Goal: Information Seeking & Learning: Learn about a topic

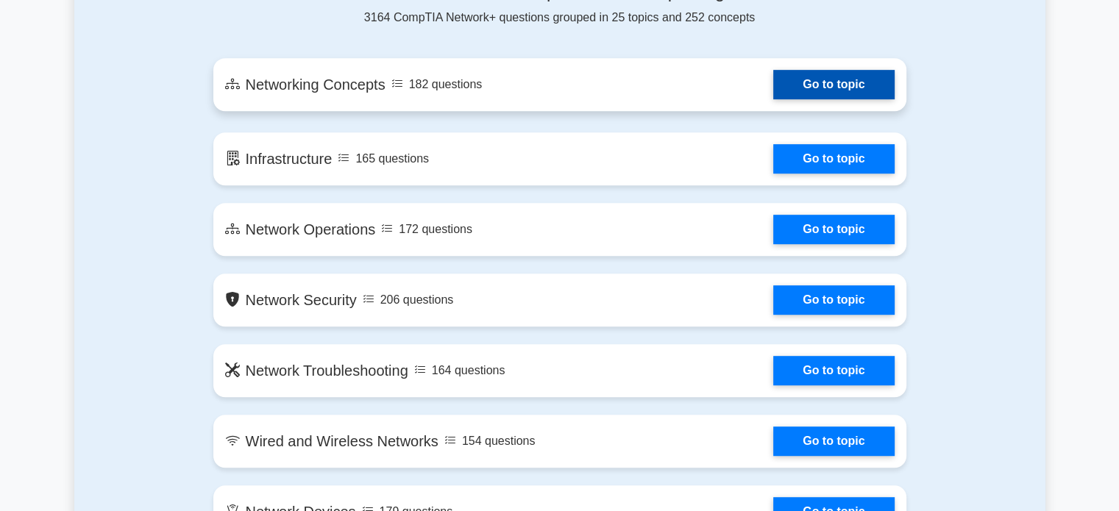
scroll to position [809, 0]
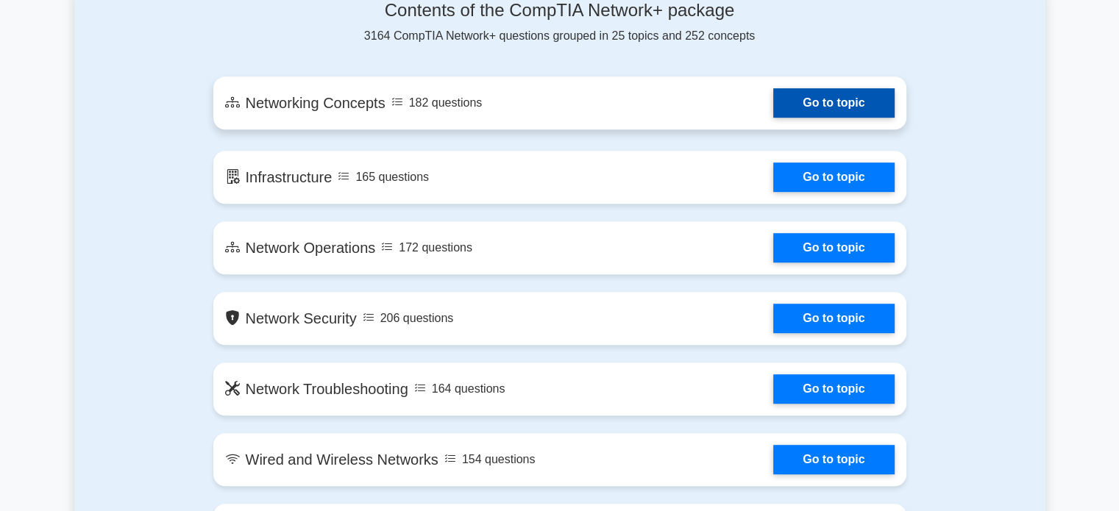
click at [773, 114] on link "Go to topic" at bounding box center [833, 102] width 121 height 29
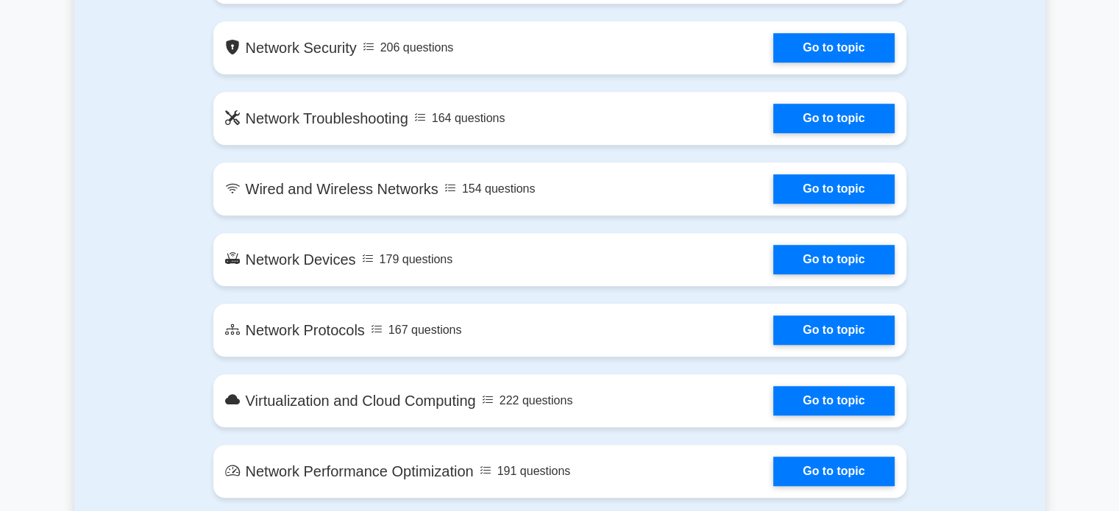
scroll to position [1103, 0]
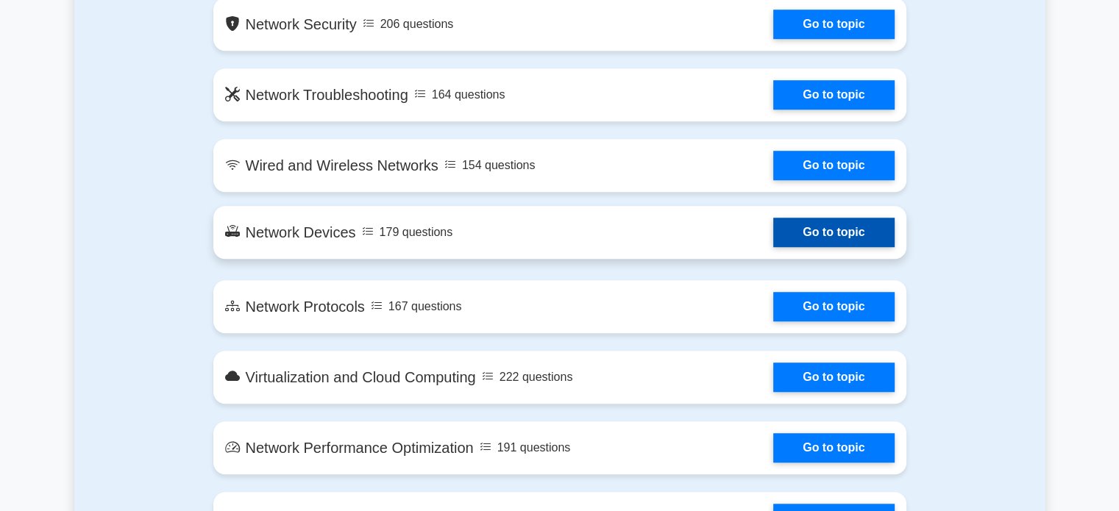
click at [773, 243] on link "Go to topic" at bounding box center [833, 232] width 121 height 29
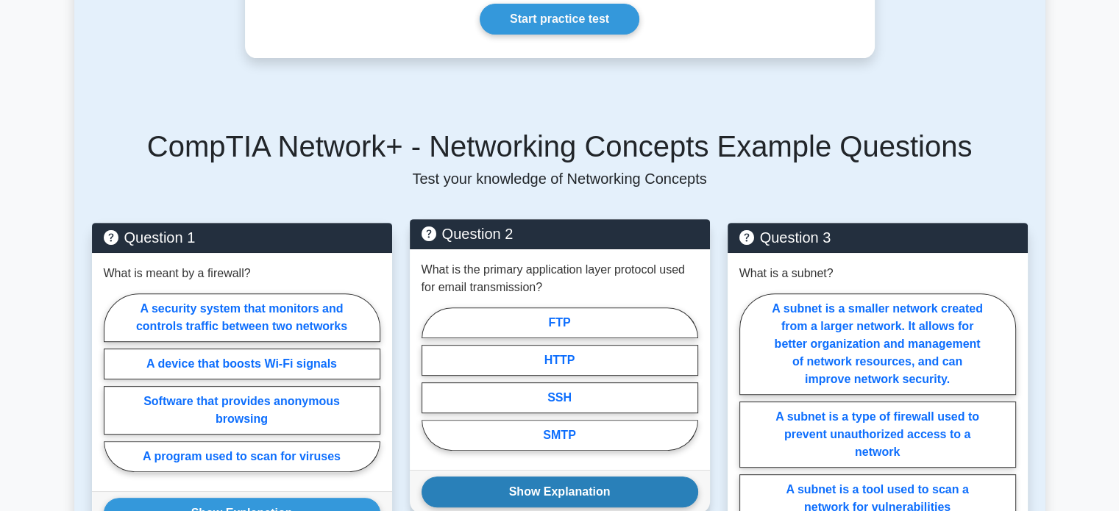
scroll to position [441, 0]
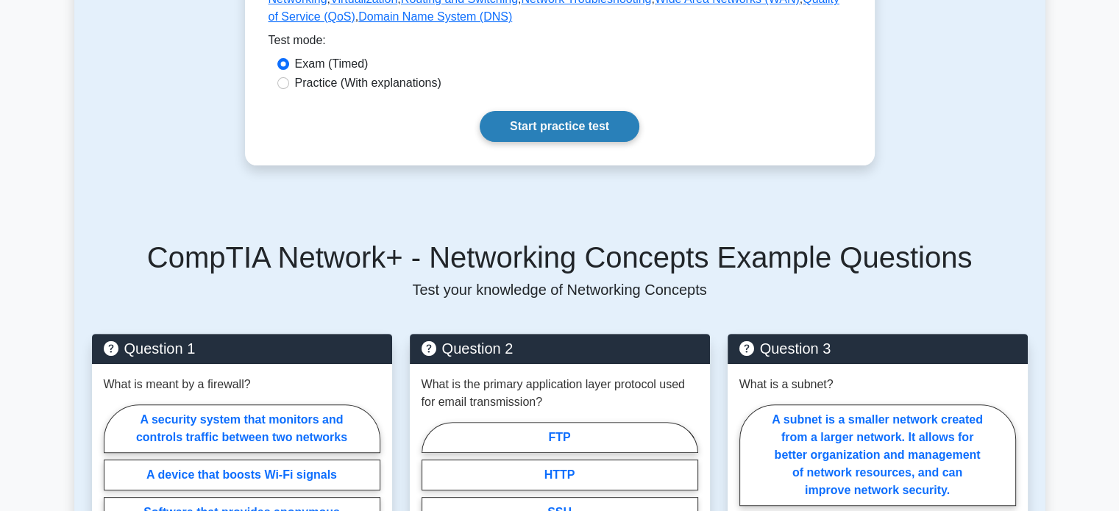
click at [573, 113] on link "Start practice test" at bounding box center [560, 126] width 160 height 31
click at [381, 74] on label "Practice (With explanations)" at bounding box center [368, 83] width 146 height 18
click at [289, 77] on input "Practice (With explanations)" at bounding box center [283, 83] width 12 height 12
radio input "true"
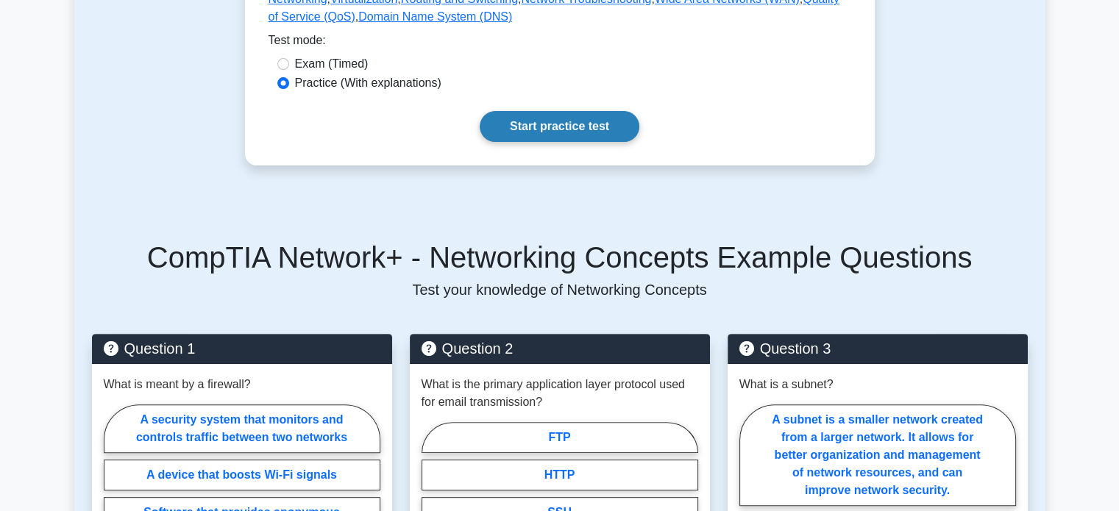
click at [535, 120] on link "Start practice test" at bounding box center [560, 126] width 160 height 31
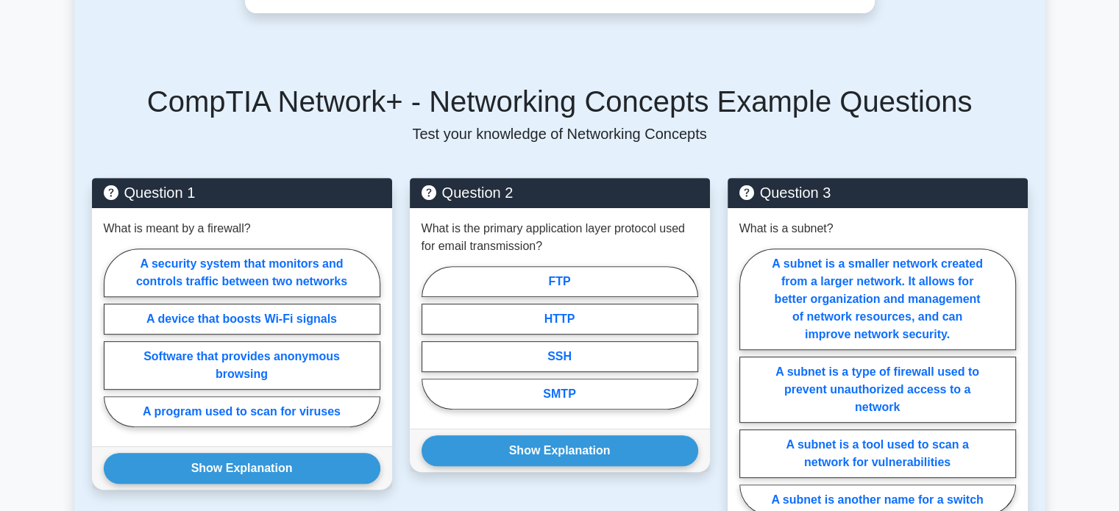
scroll to position [736, 0]
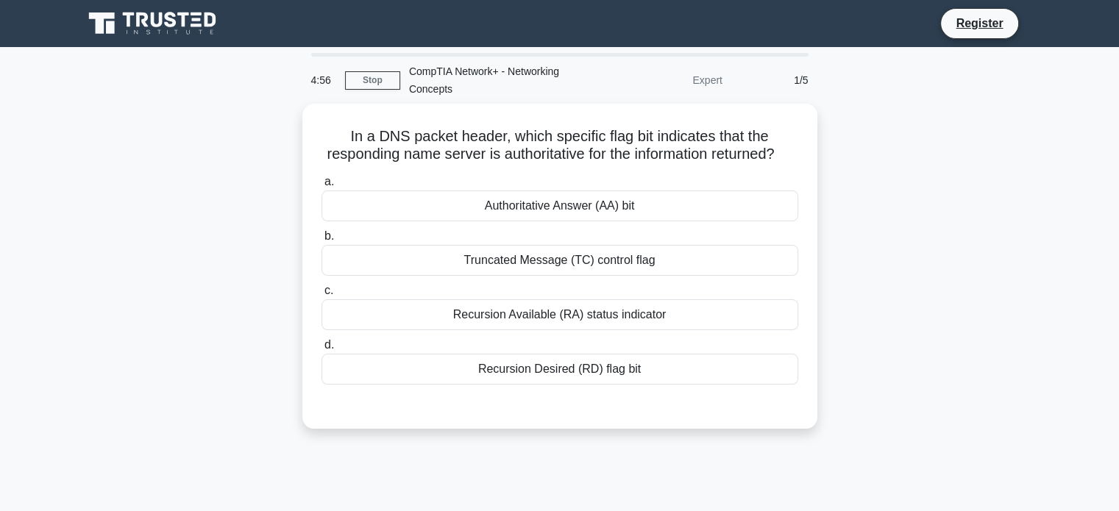
click at [710, 86] on div "Expert" at bounding box center [666, 79] width 129 height 29
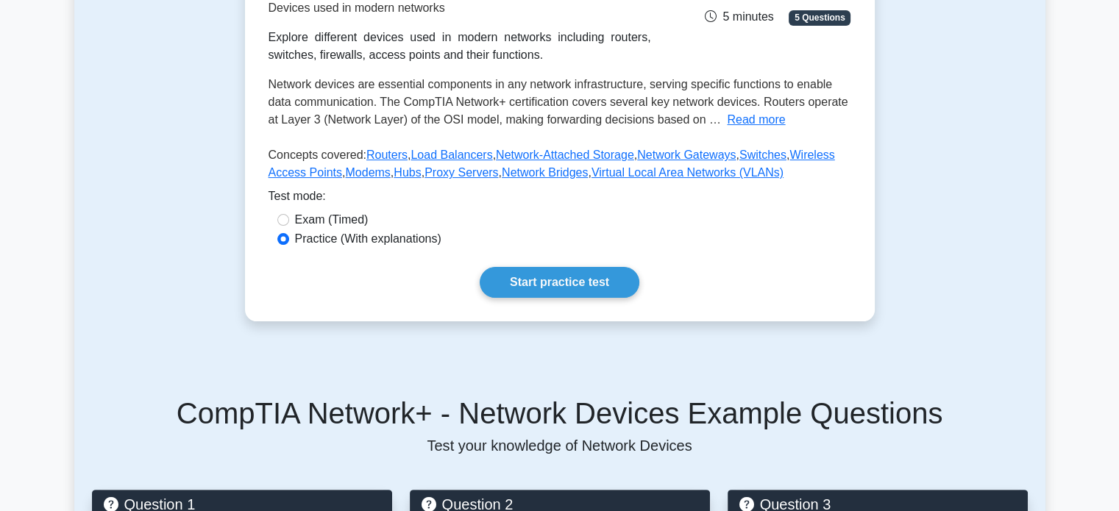
scroll to position [368, 0]
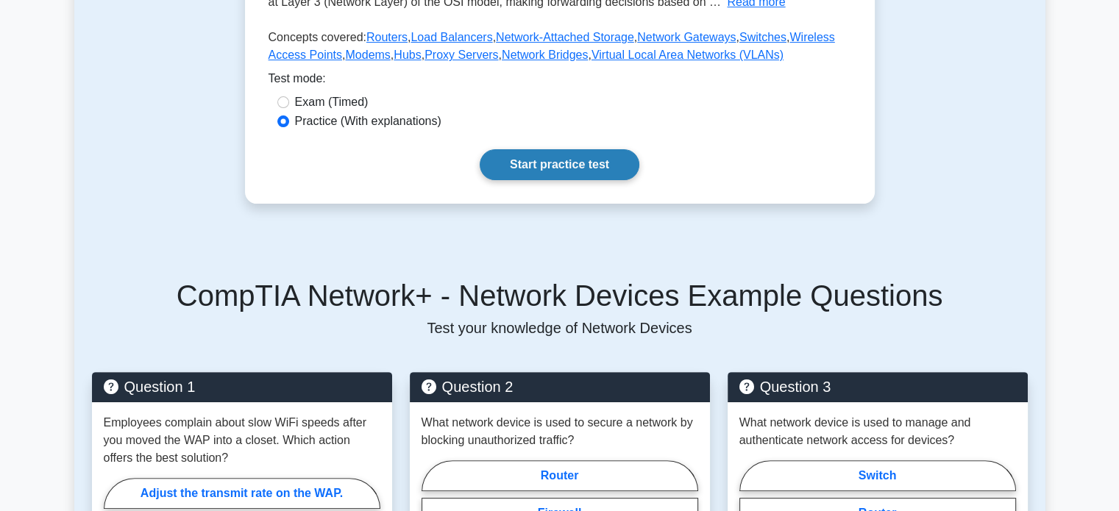
click at [559, 161] on link "Start practice test" at bounding box center [560, 164] width 160 height 31
